Goal: Navigation & Orientation: Find specific page/section

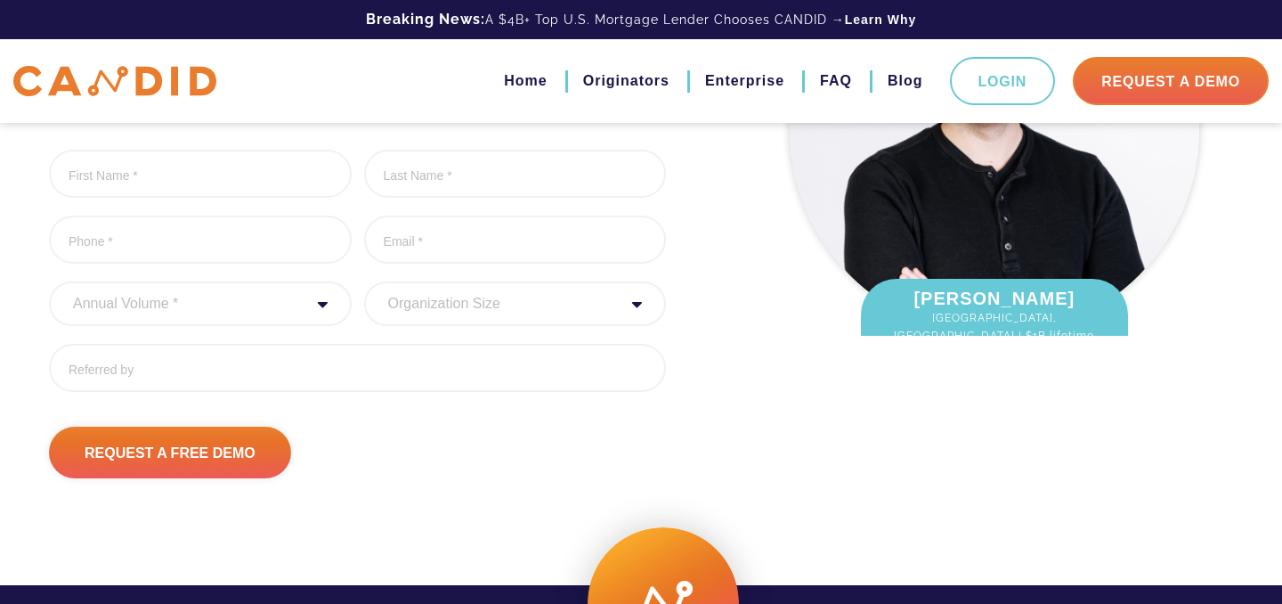
scroll to position [352, 0]
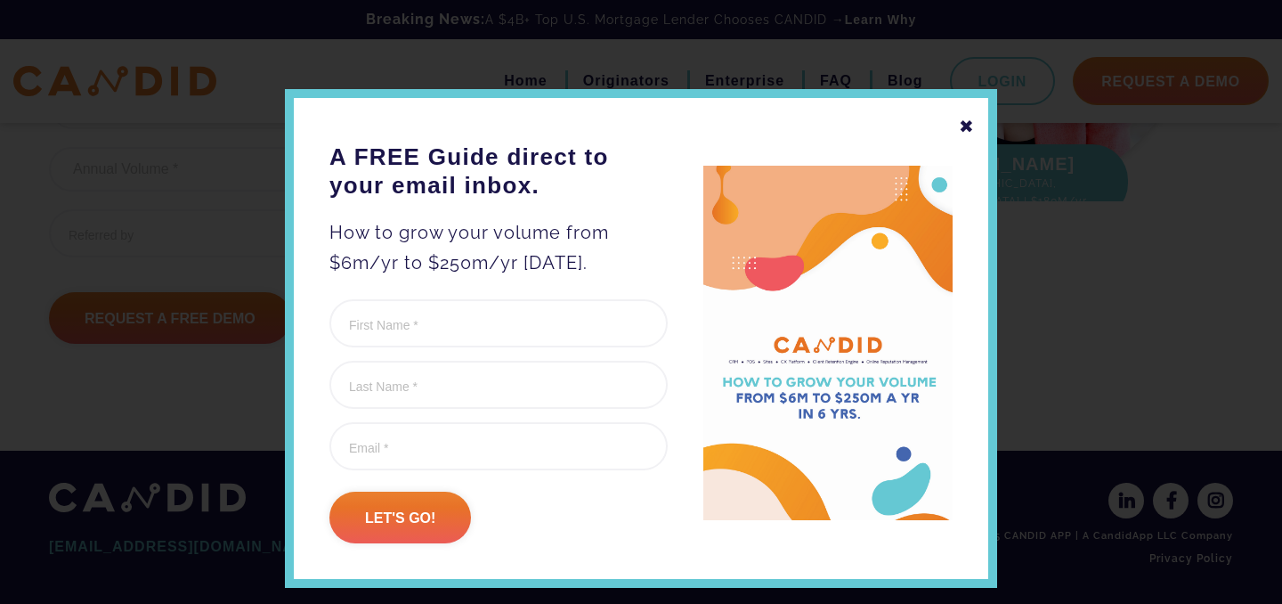
click at [972, 122] on div "✖" at bounding box center [967, 126] width 16 height 30
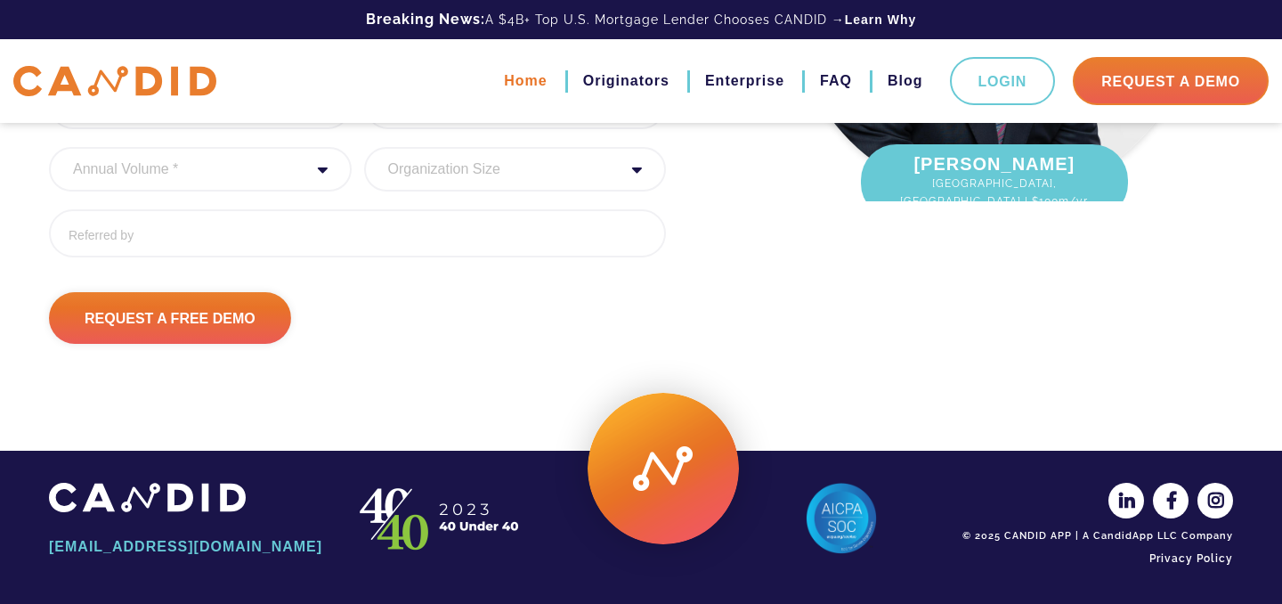
click at [516, 75] on link "Home" at bounding box center [525, 81] width 43 height 30
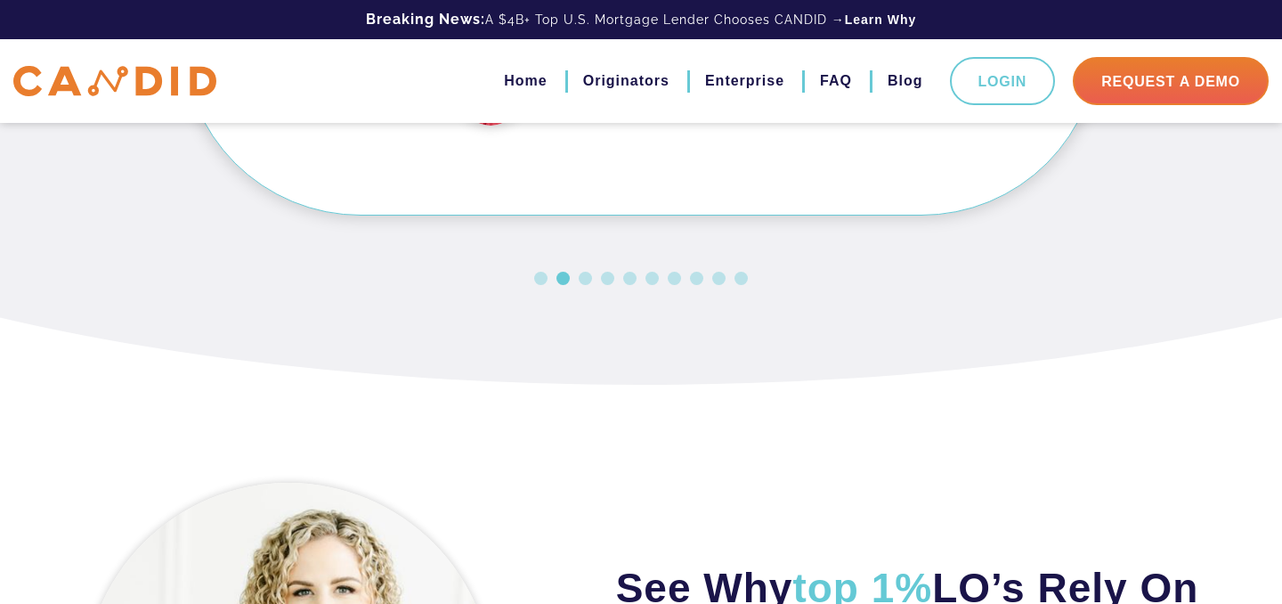
scroll to position [1807, 0]
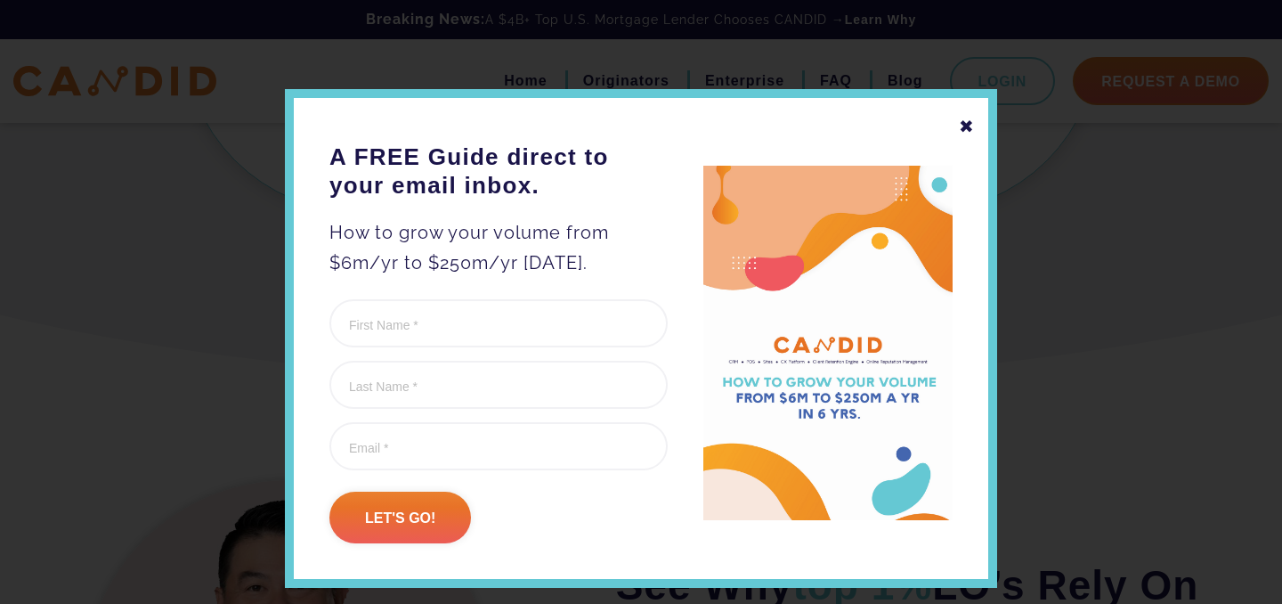
click at [963, 117] on div "✖" at bounding box center [967, 126] width 16 height 30
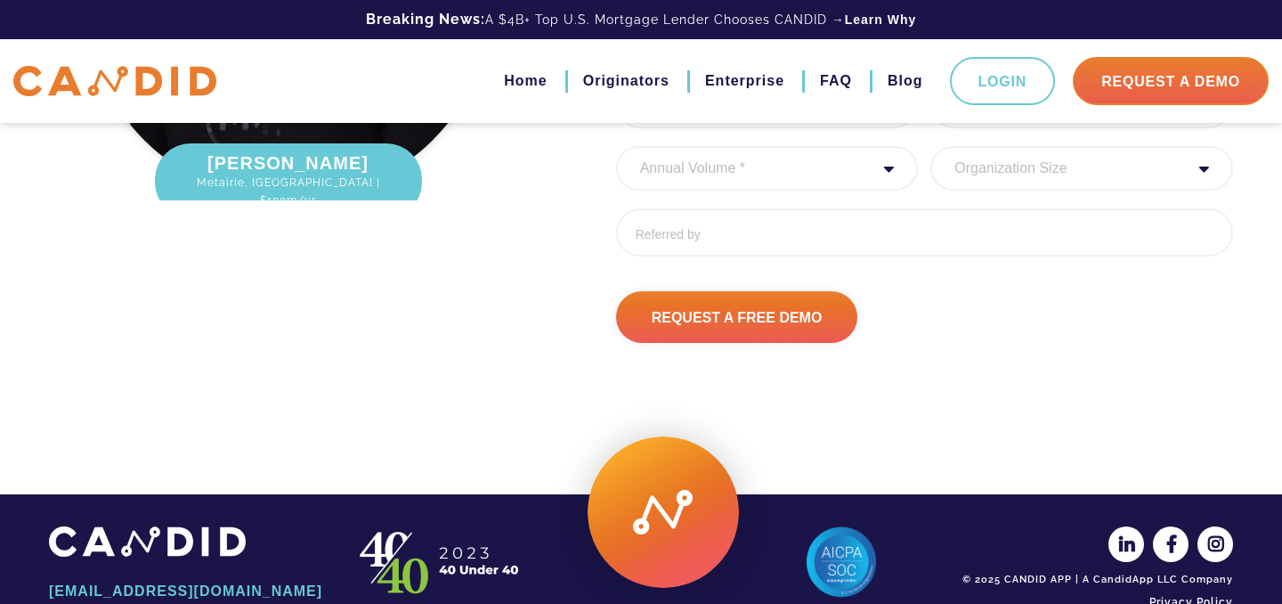
scroll to position [2540, 0]
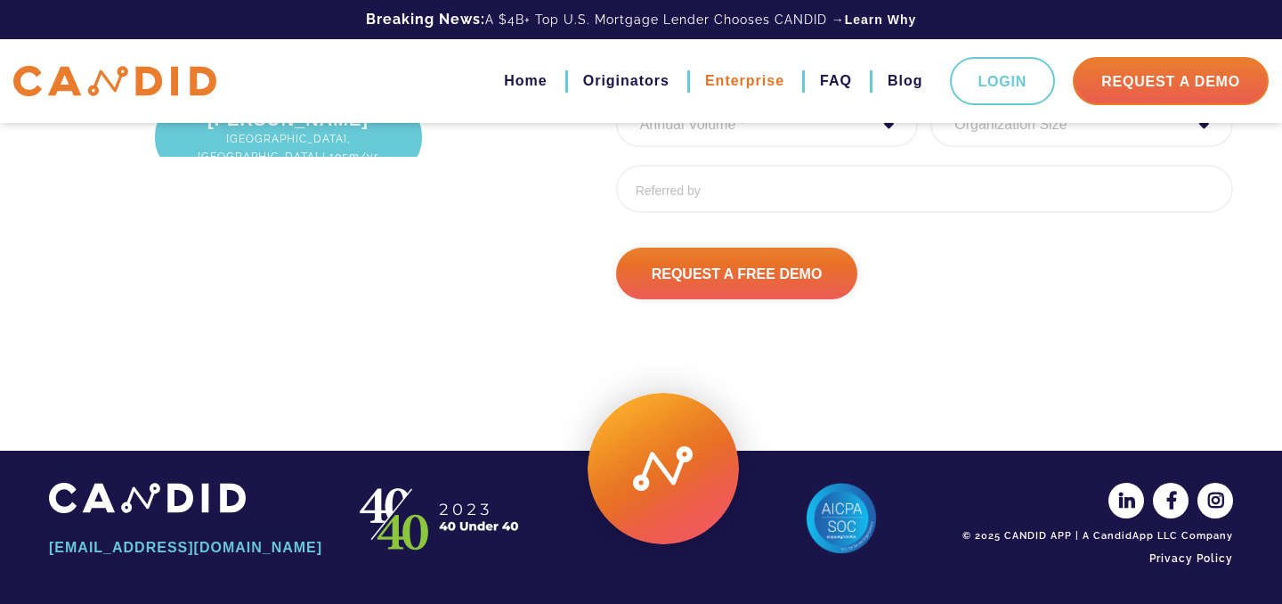
click at [747, 77] on link "Enterprise" at bounding box center [744, 81] width 79 height 30
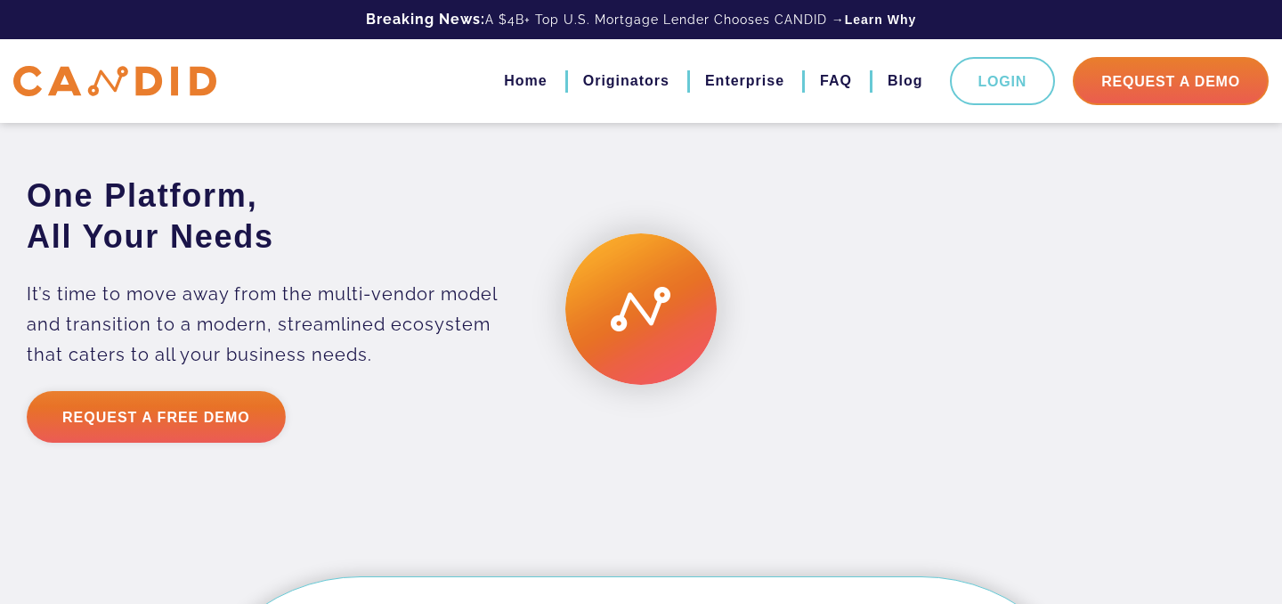
scroll to position [3367, 0]
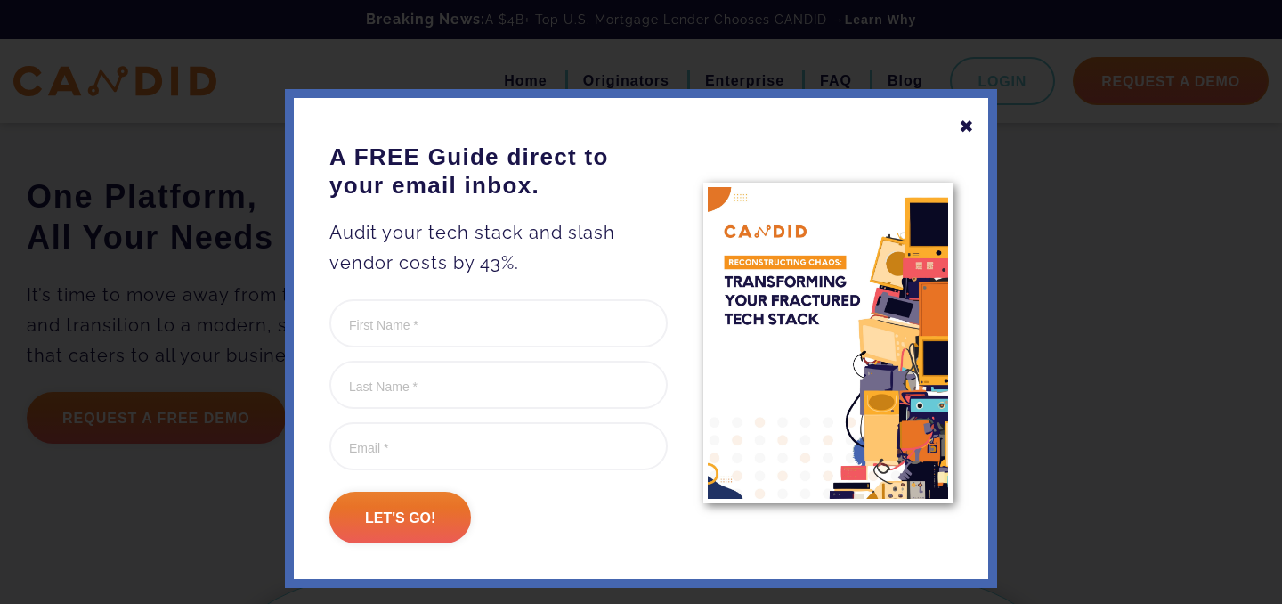
click at [964, 126] on div "✖" at bounding box center [967, 126] width 16 height 30
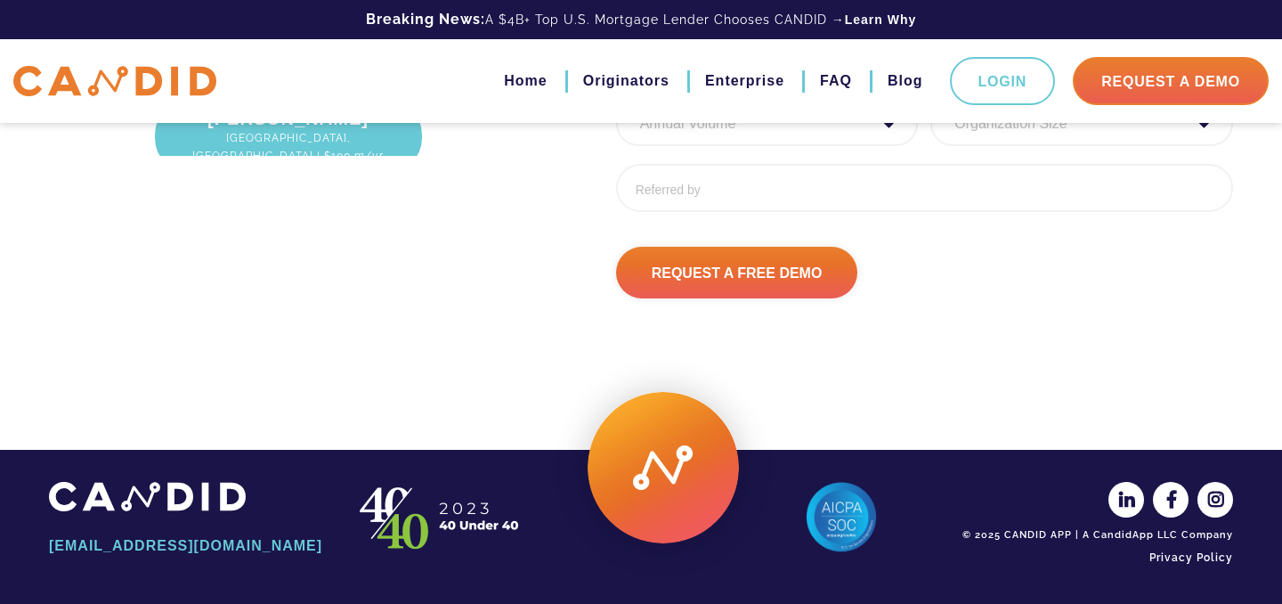
scroll to position [4932, 0]
